Goal: Information Seeking & Learning: Learn about a topic

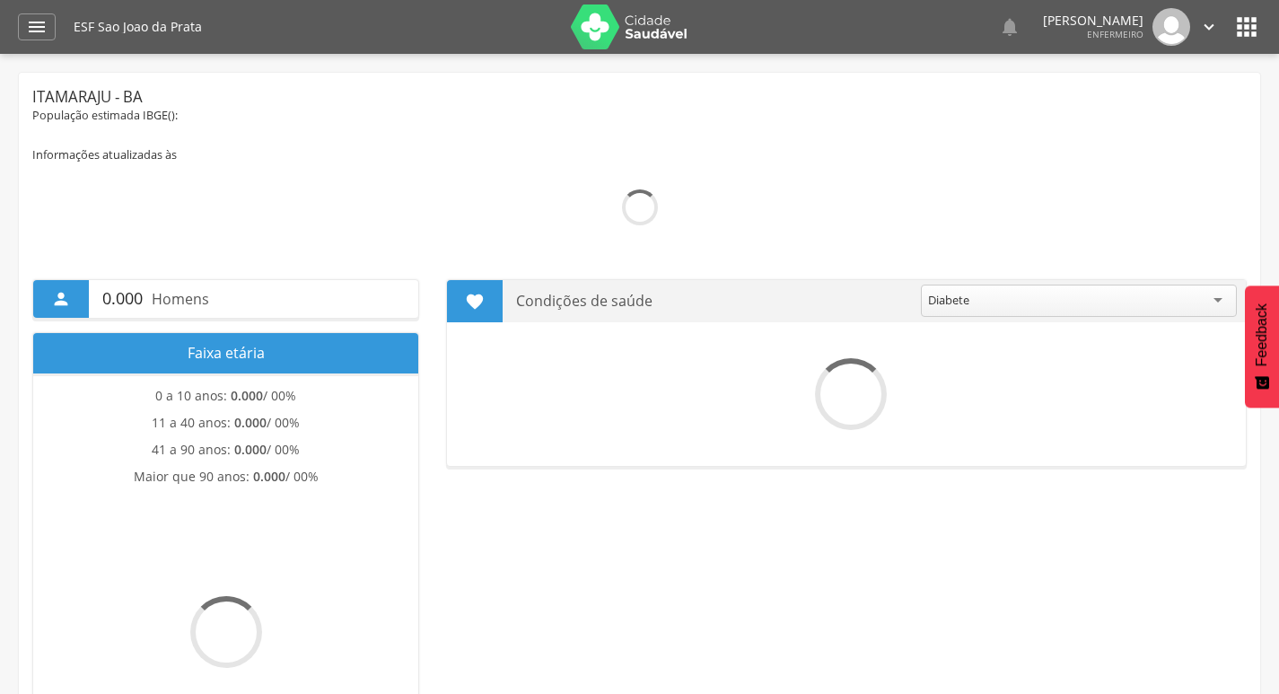
click at [35, 31] on icon "" at bounding box center [37, 27] width 22 height 22
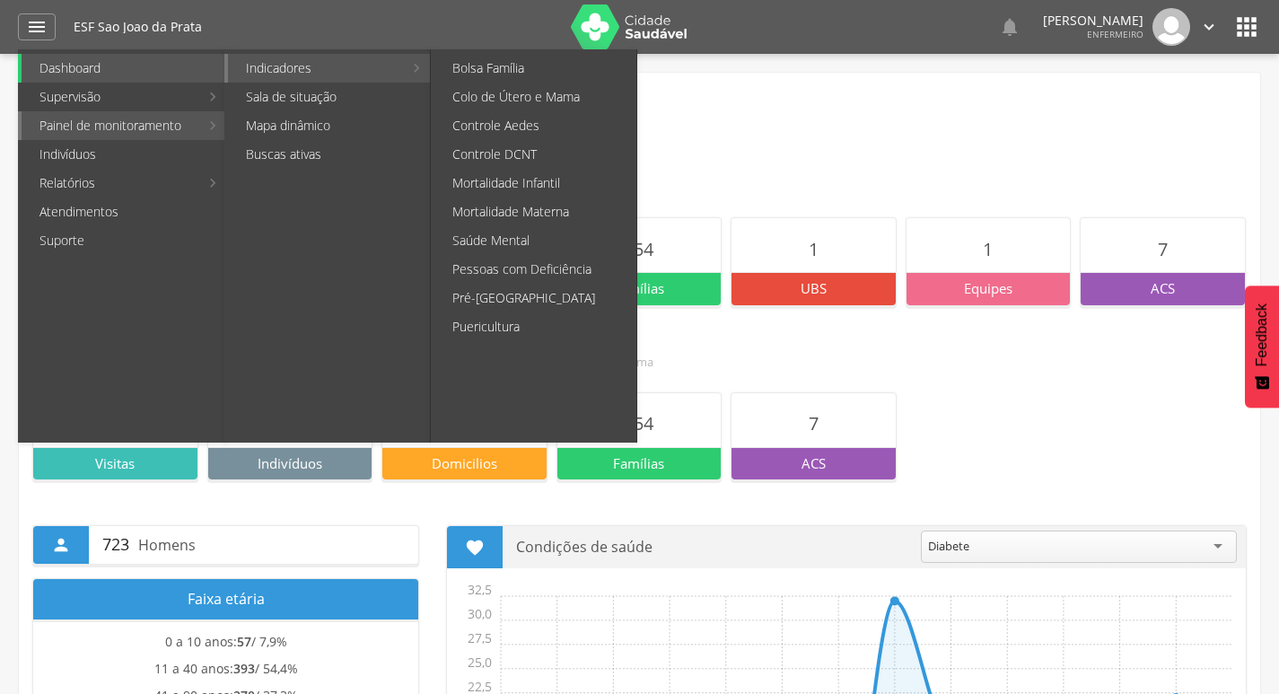
click at [258, 72] on link "Indicadores" at bounding box center [315, 68] width 175 height 29
click at [523, 101] on link "Colo de Útero e Mama" at bounding box center [536, 97] width 202 height 29
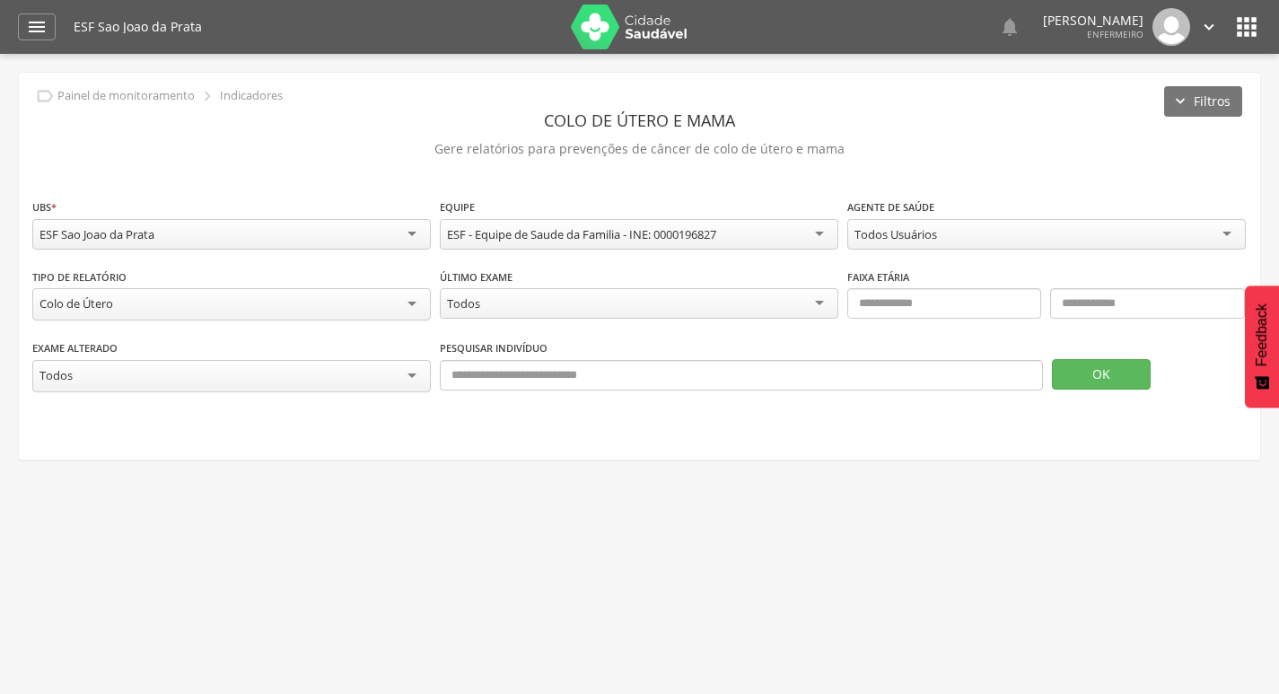
click at [274, 295] on div "Colo de Útero" at bounding box center [231, 304] width 399 height 32
click at [1083, 379] on button "OK" at bounding box center [1101, 372] width 99 height 31
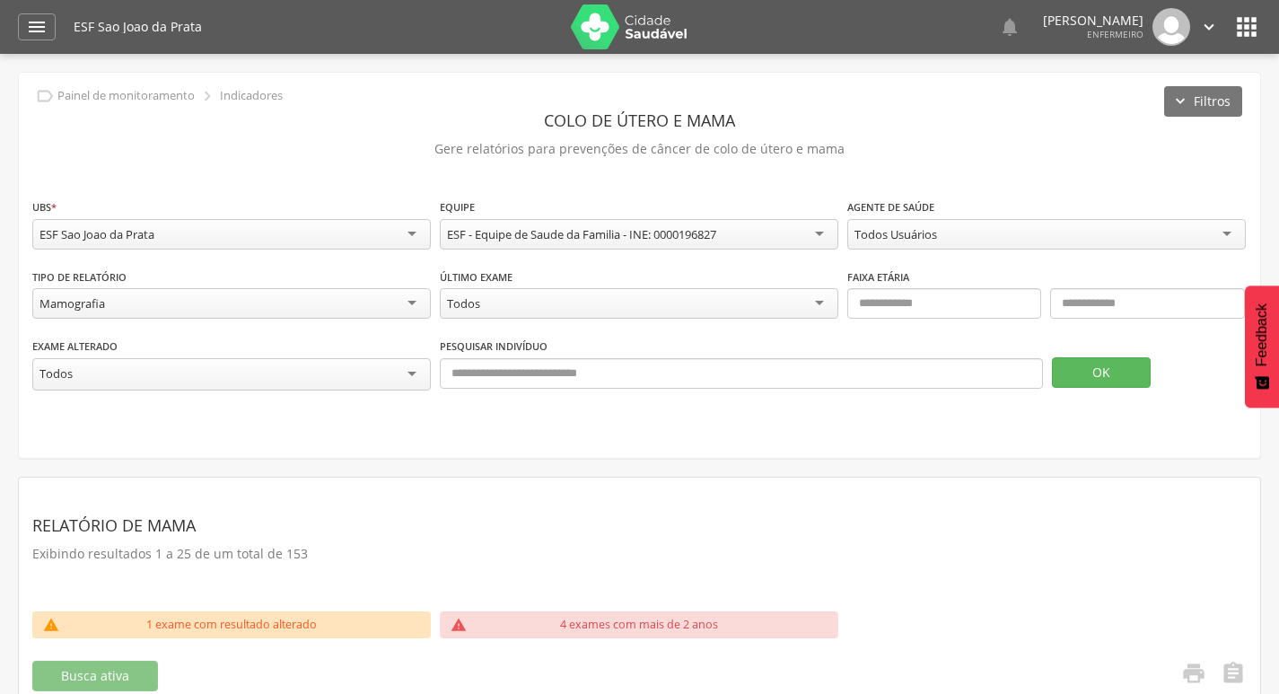
click at [329, 301] on div "Mamografia" at bounding box center [231, 303] width 399 height 31
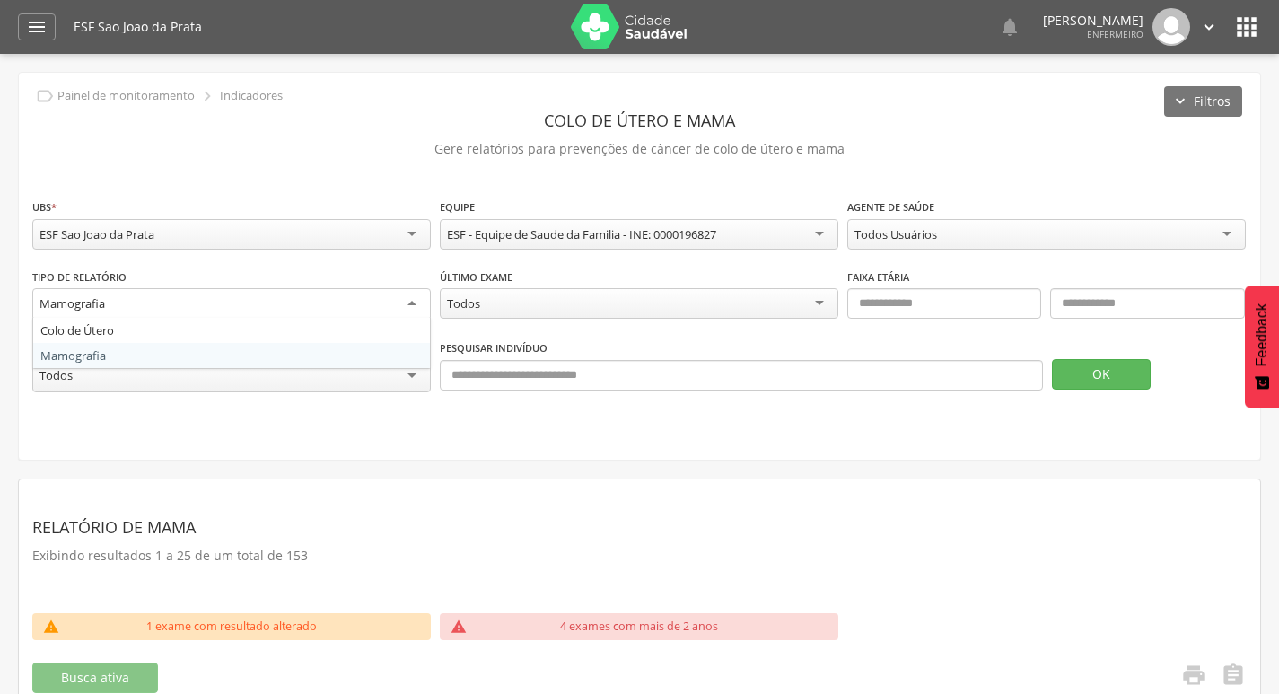
click at [329, 301] on div "Mamografia" at bounding box center [231, 304] width 399 height 32
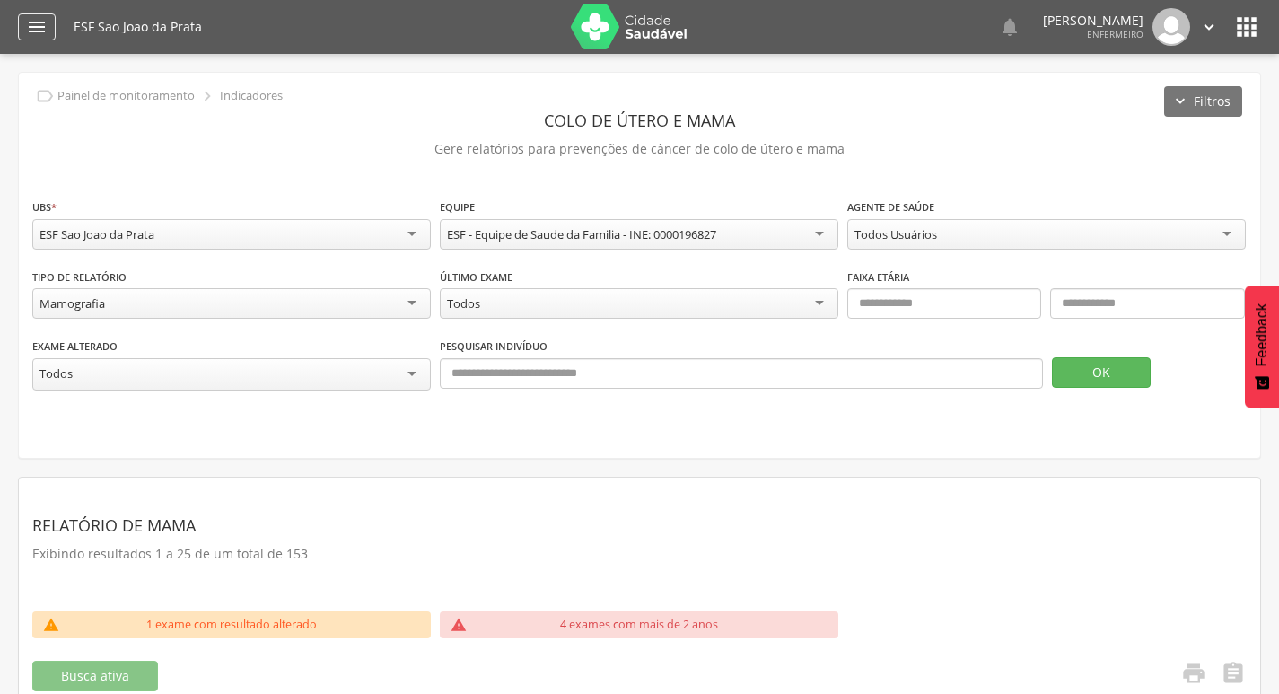
click at [31, 22] on icon "" at bounding box center [37, 27] width 22 height 22
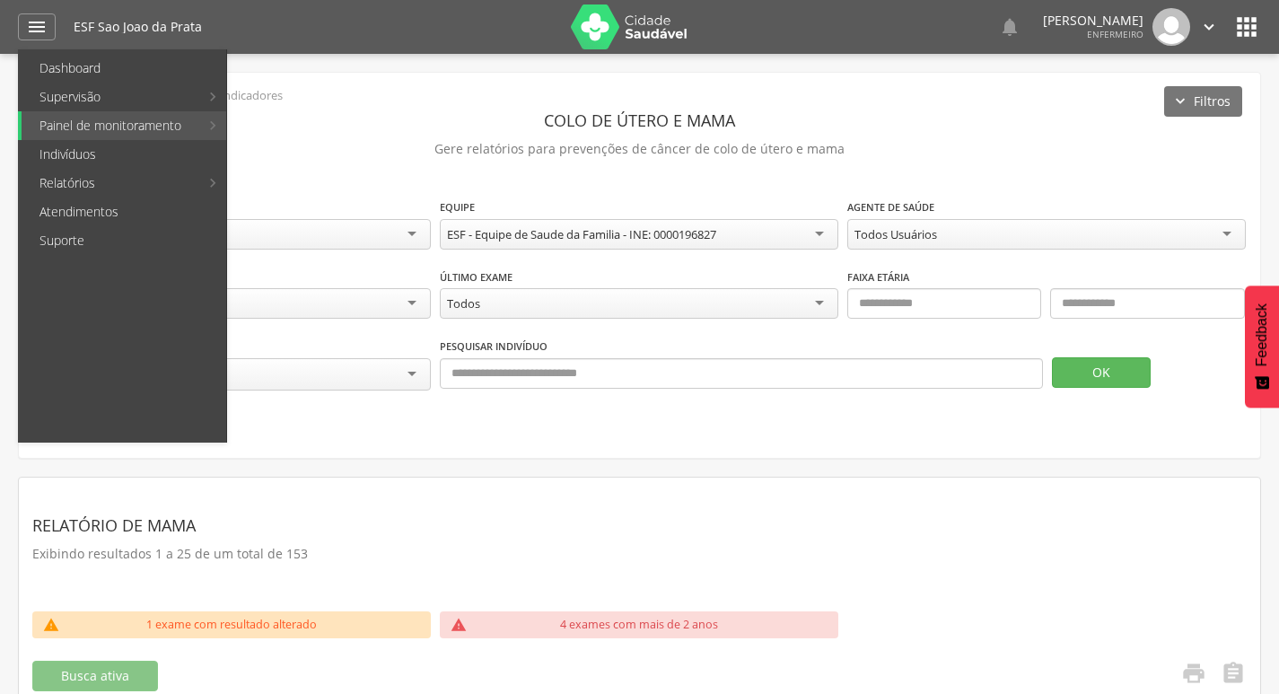
click at [823, 320] on div "Todos Todos Menos de 1 ano 1 a 2 anos 2 anos ou mais" at bounding box center [639, 305] width 399 height 35
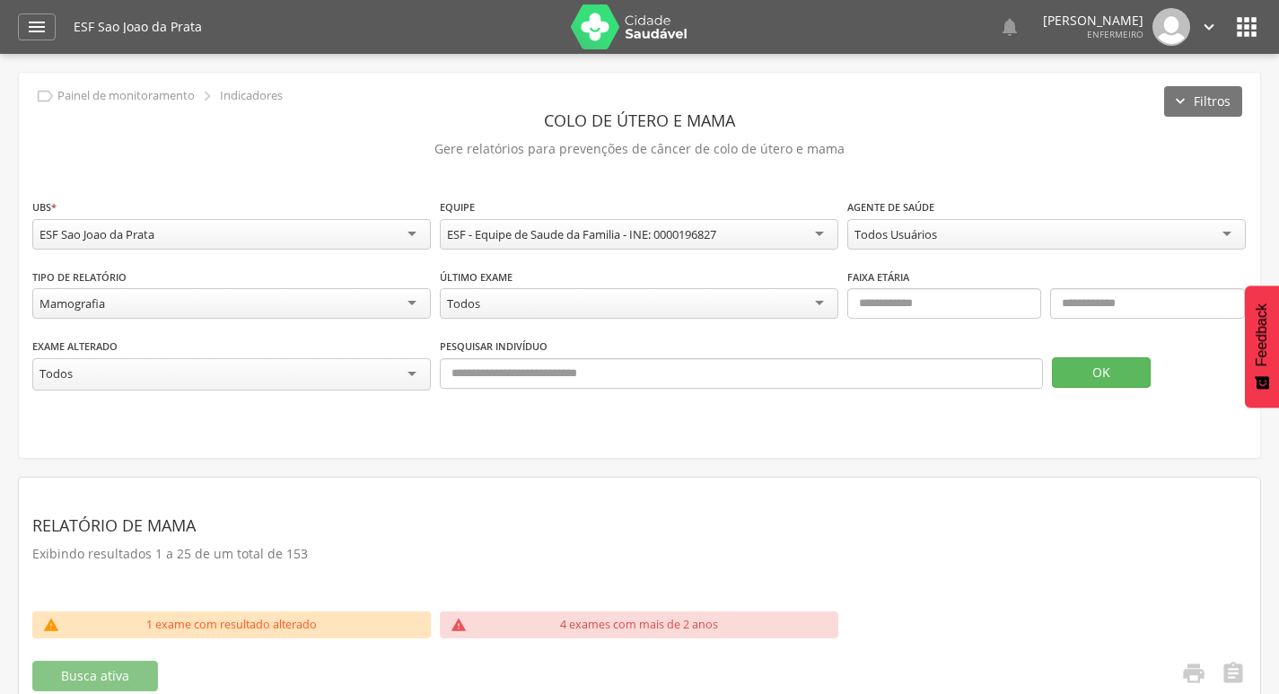
click at [1235, 39] on icon "" at bounding box center [1247, 27] width 29 height 29
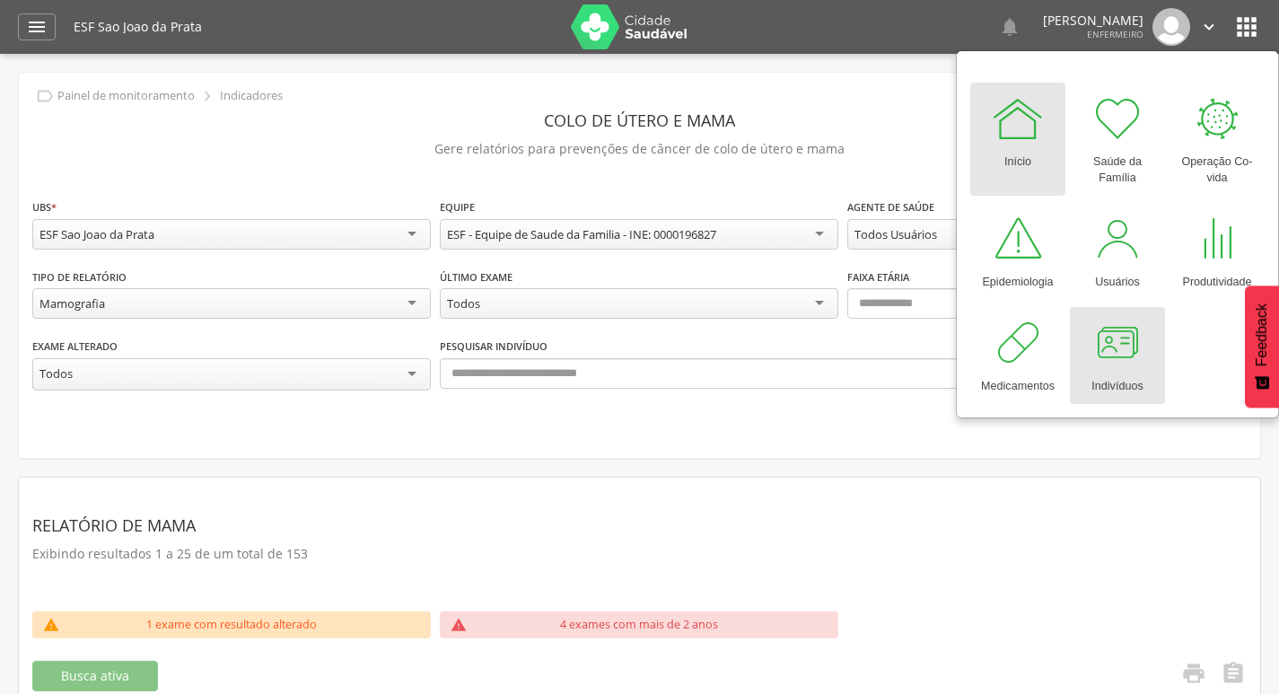
click at [1090, 357] on link "Indivíduos" at bounding box center [1117, 355] width 95 height 97
